Goal: Communication & Community: Share content

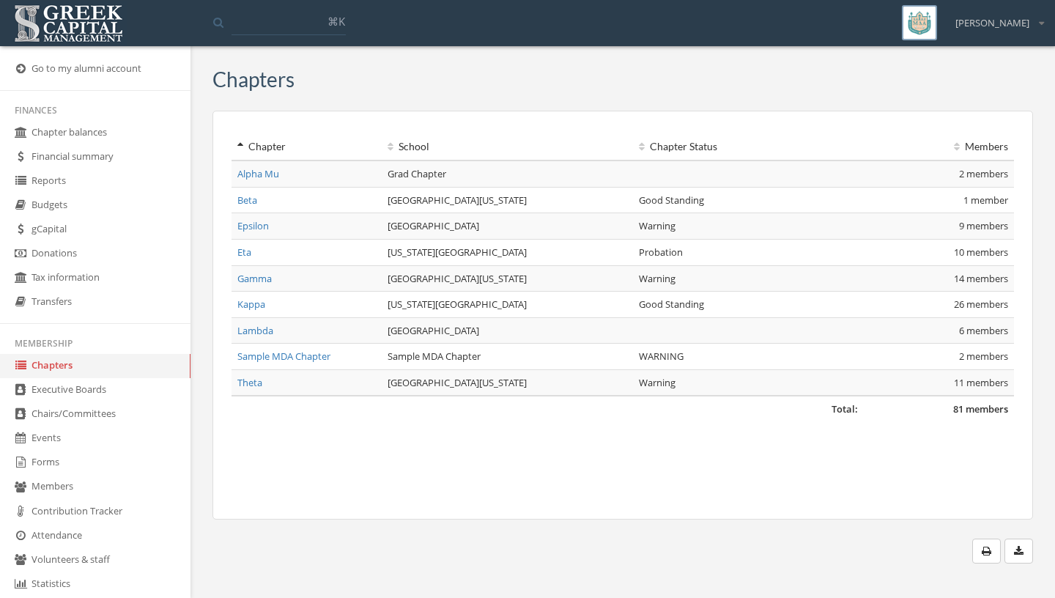
click at [88, 511] on link "Contribution Tracker" at bounding box center [95, 512] width 191 height 24
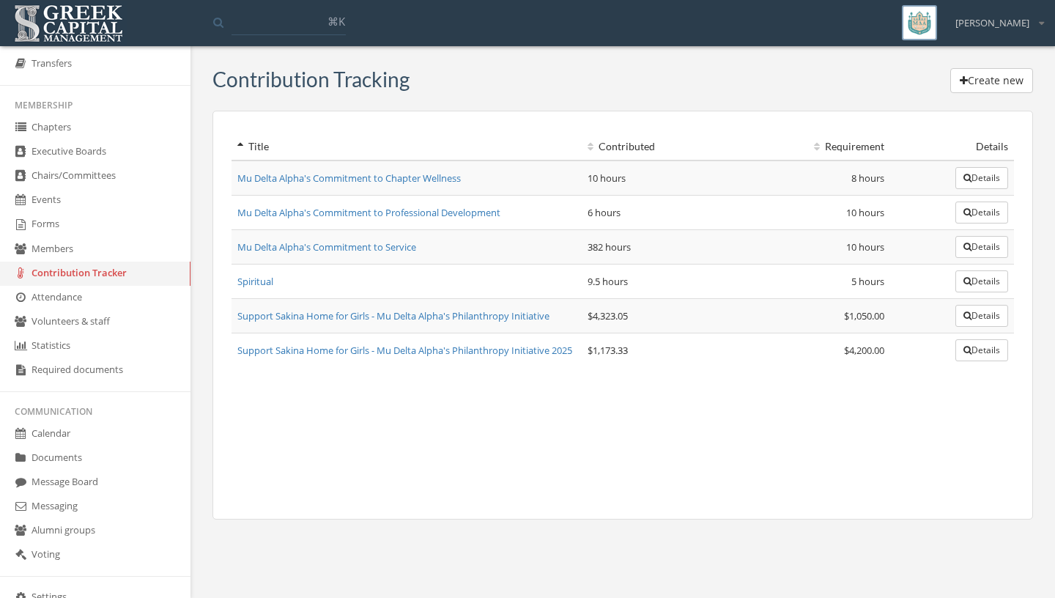
scroll to position [248, 0]
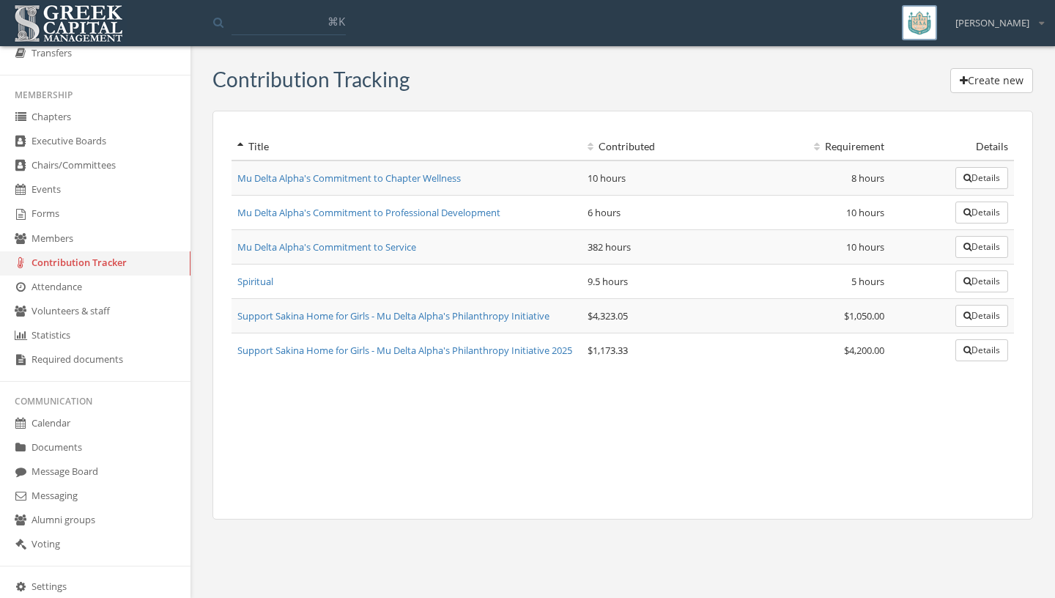
click at [91, 482] on link "Message Board" at bounding box center [95, 472] width 191 height 24
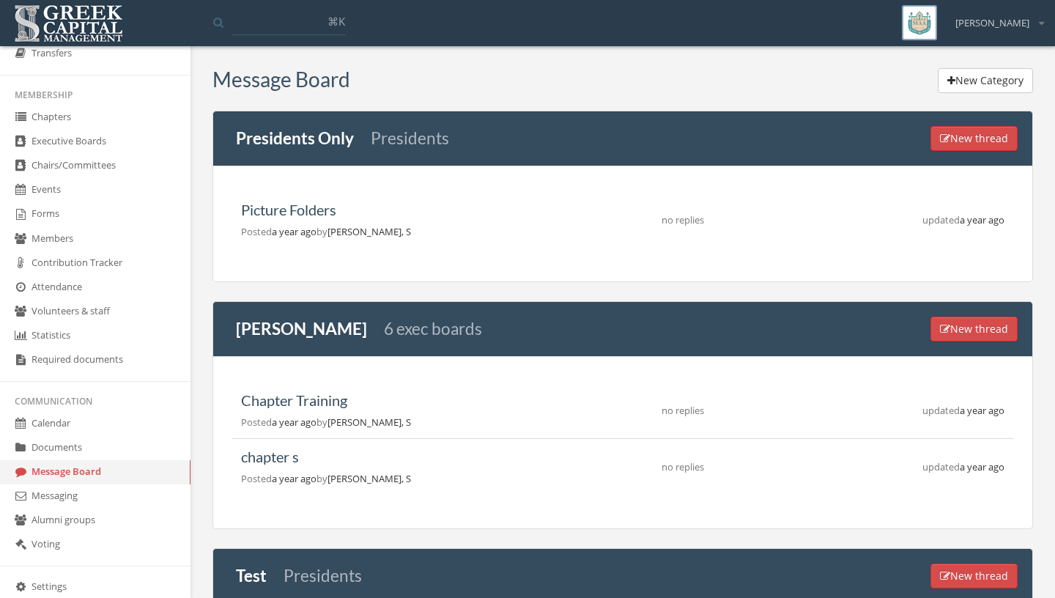
click at [107, 509] on link "Messaging" at bounding box center [95, 496] width 191 height 24
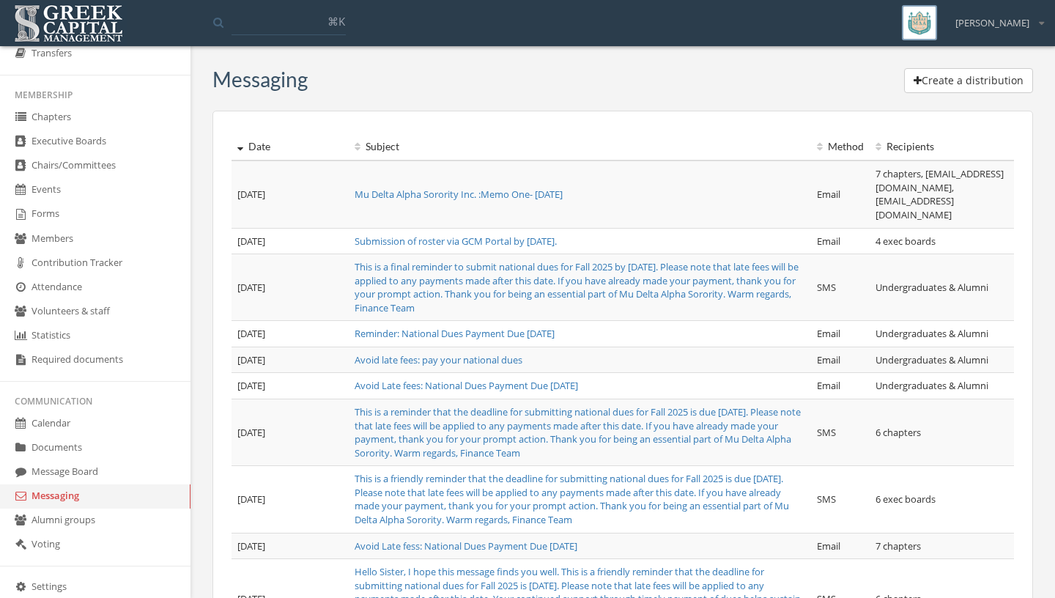
click at [956, 78] on button "Create a distribution" at bounding box center [968, 80] width 129 height 25
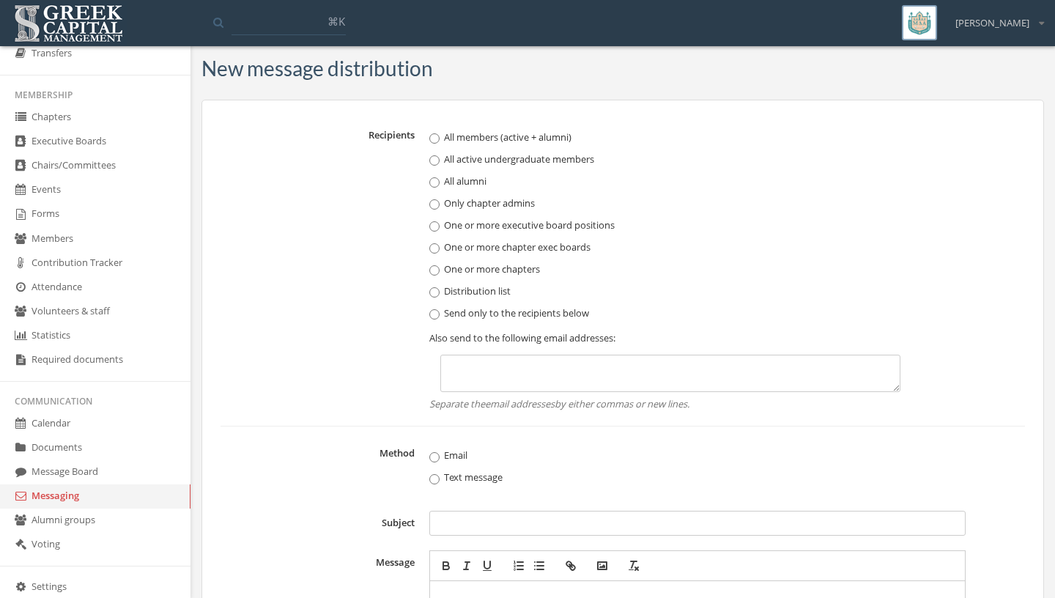
click at [103, 509] on link "Messaging" at bounding box center [95, 496] width 191 height 24
